Goal: Information Seeking & Learning: Understand process/instructions

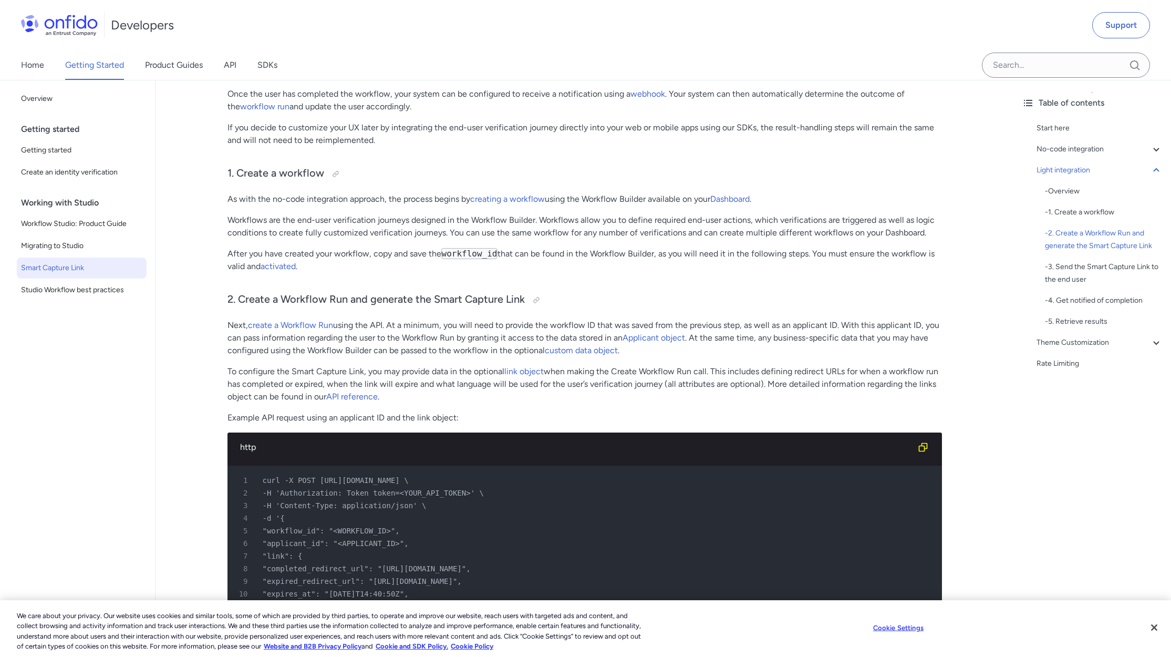
scroll to position [1109, 0]
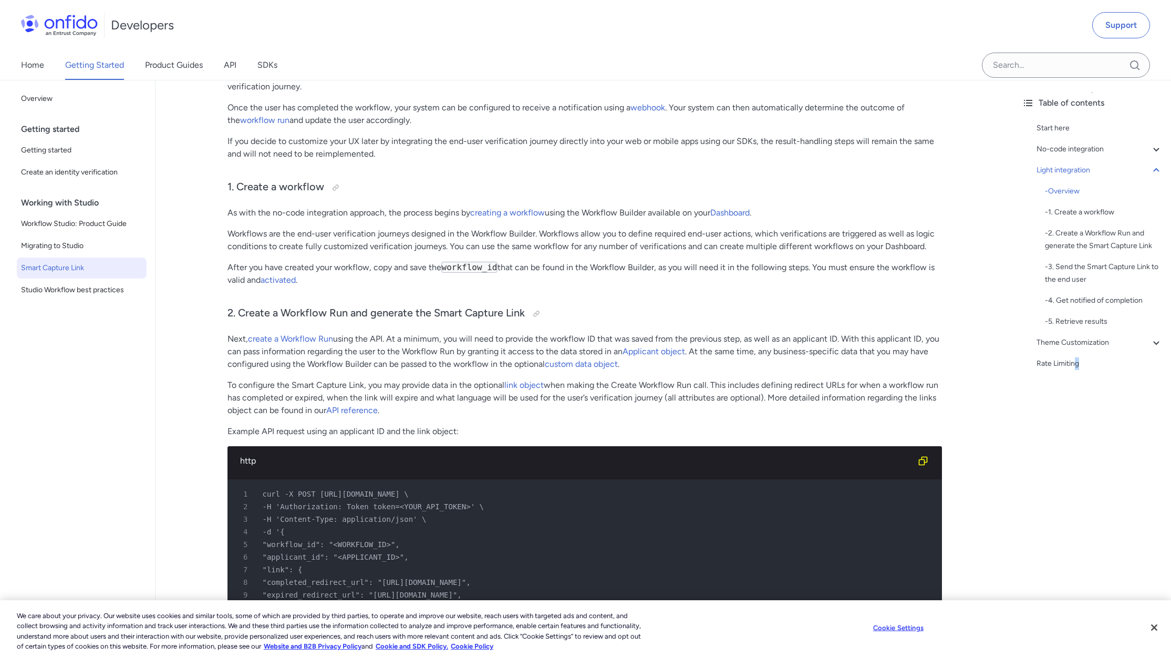
drag, startPoint x: 1078, startPoint y: 453, endPoint x: 1065, endPoint y: 455, distance: 12.7
click at [1070, 454] on div "Table of contents Start here No-code integration - Overview - 1. Create a workf…" at bounding box center [1092, 368] width 158 height 577
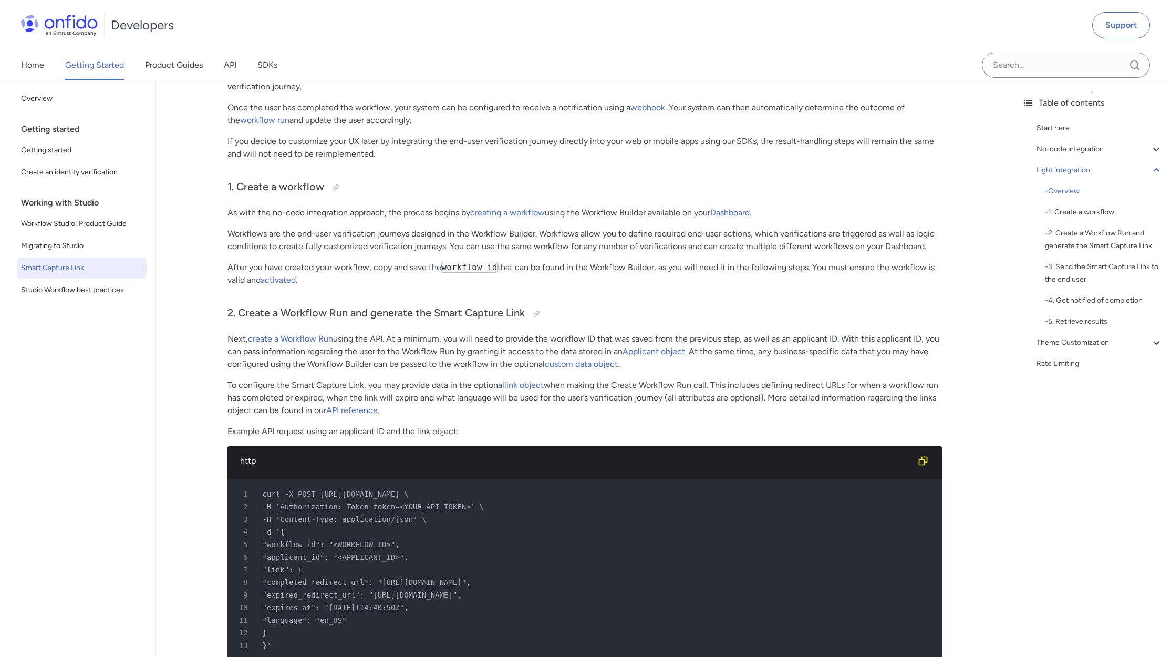
drag, startPoint x: 1065, startPoint y: 455, endPoint x: 1036, endPoint y: 490, distance: 45.1
click at [1036, 490] on div "Table of contents Start here No-code integration - Overview - 1. Create a workf…" at bounding box center [1092, 368] width 158 height 577
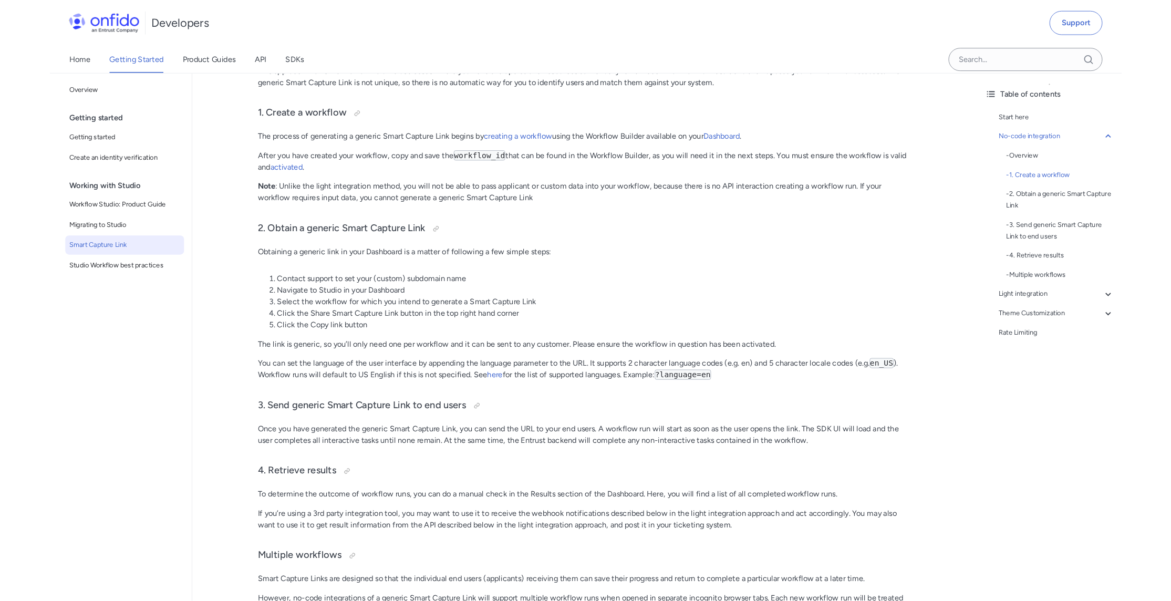
scroll to position [0, 0]
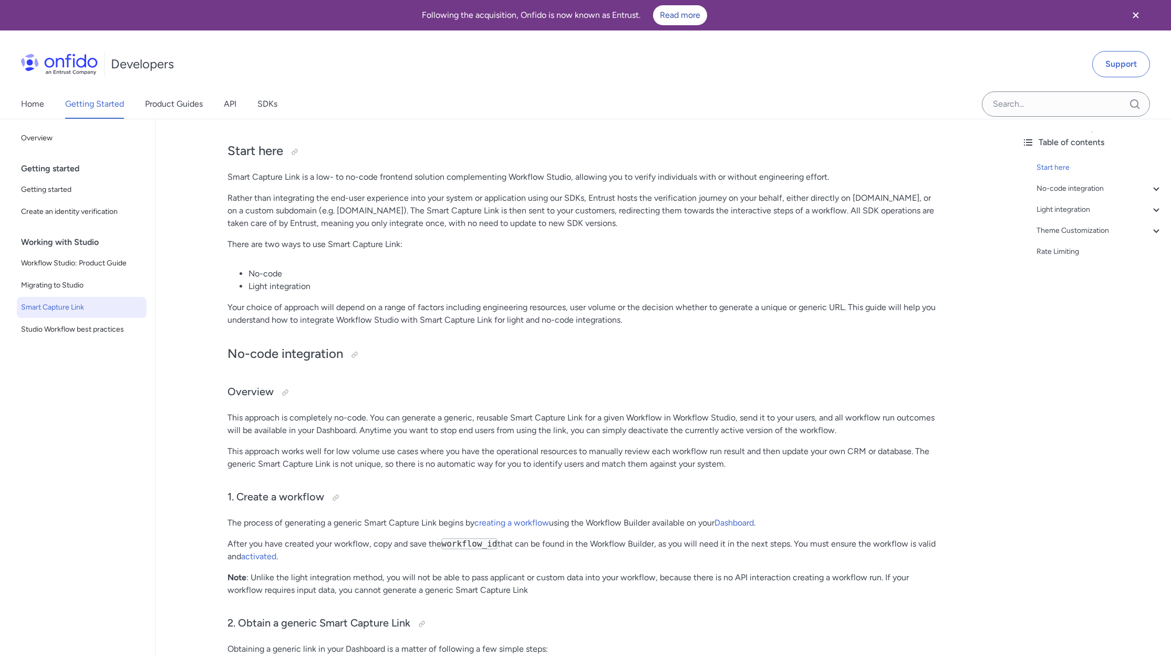
click at [425, 109] on div "Home Getting Started Product Guides API SDKs" at bounding box center [585, 103] width 1171 height 29
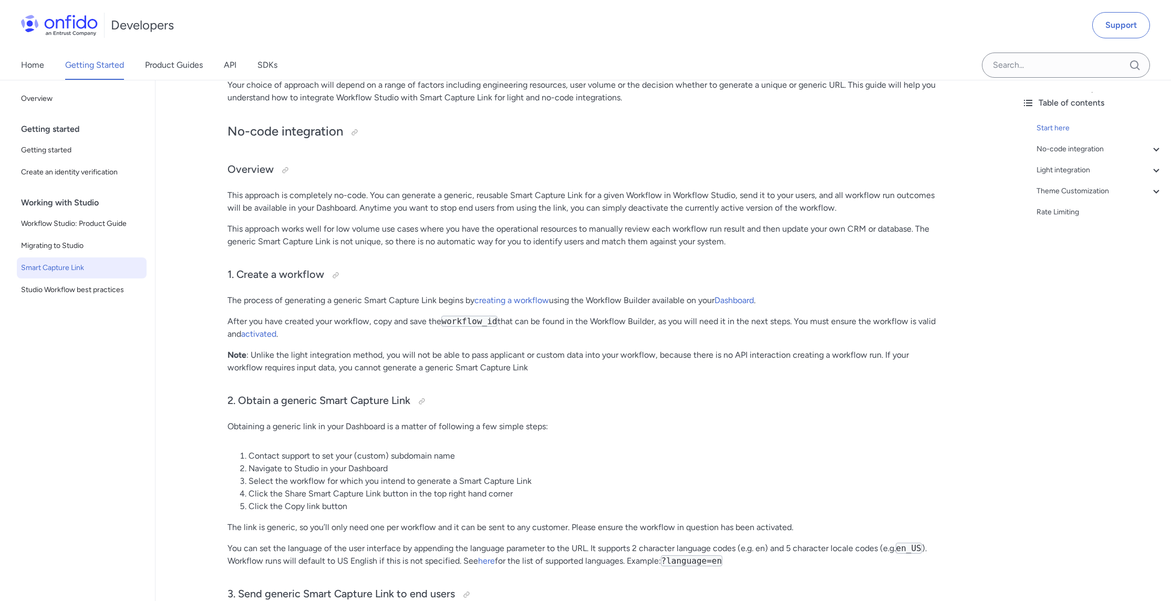
scroll to position [368, 0]
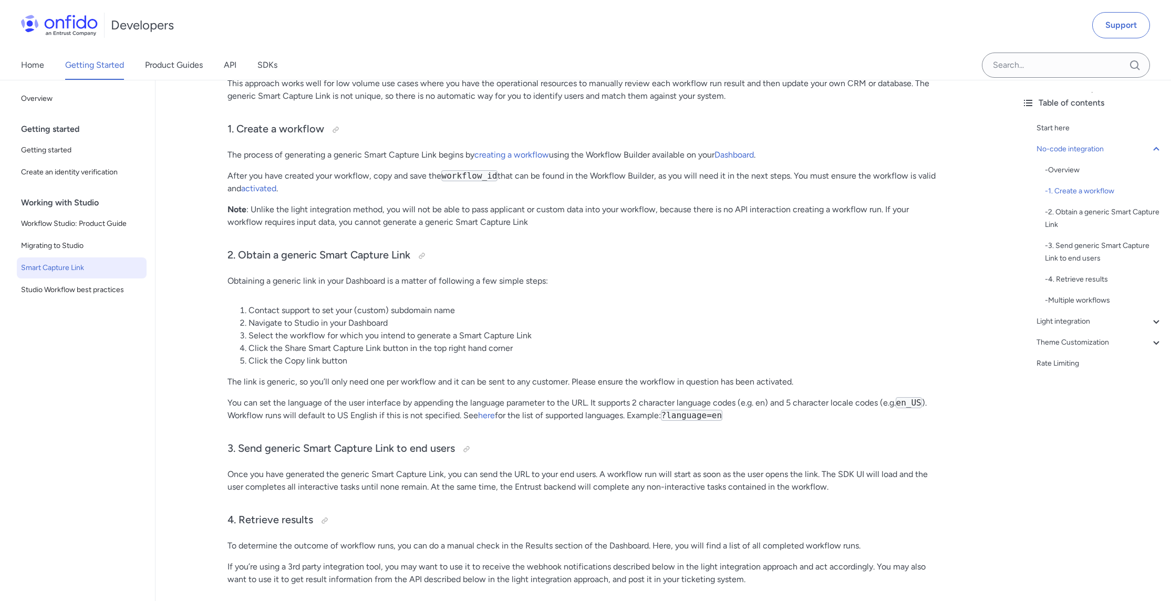
drag, startPoint x: 96, startPoint y: 386, endPoint x: 90, endPoint y: 375, distance: 12.5
click at [94, 381] on div "Back to Home Overview Getting started Getting started Create an identity verifi…" at bounding box center [77, 340] width 155 height 521
